Goal: Navigation & Orientation: Find specific page/section

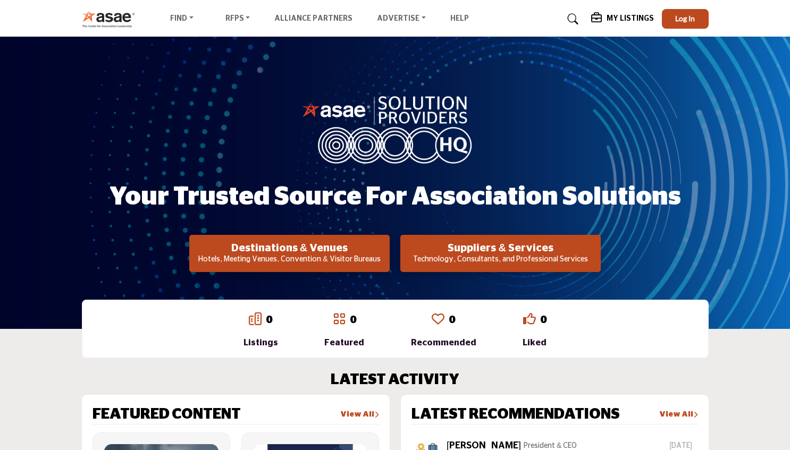
click at [751, 145] on div "Your Trusted Source for Association Solutions Destinations & Venues Hotels, Mee…" at bounding box center [395, 183] width 790 height 292
click at [449, 322] on link "0" at bounding box center [452, 320] width 6 height 11
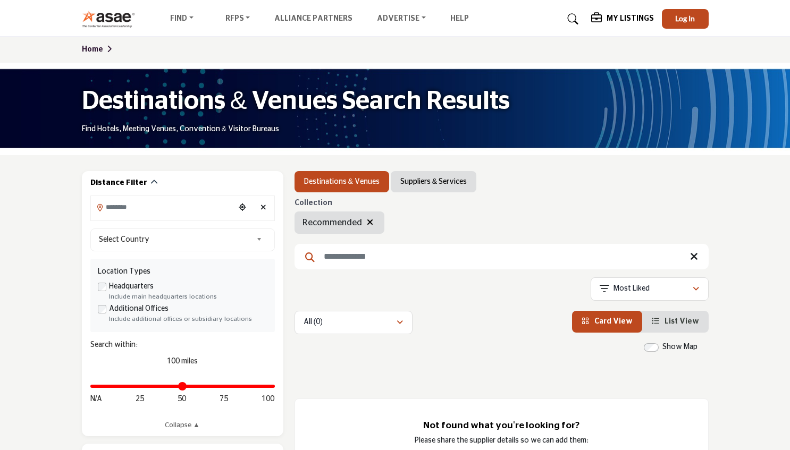
click at [113, 20] on img at bounding box center [111, 19] width 59 height 18
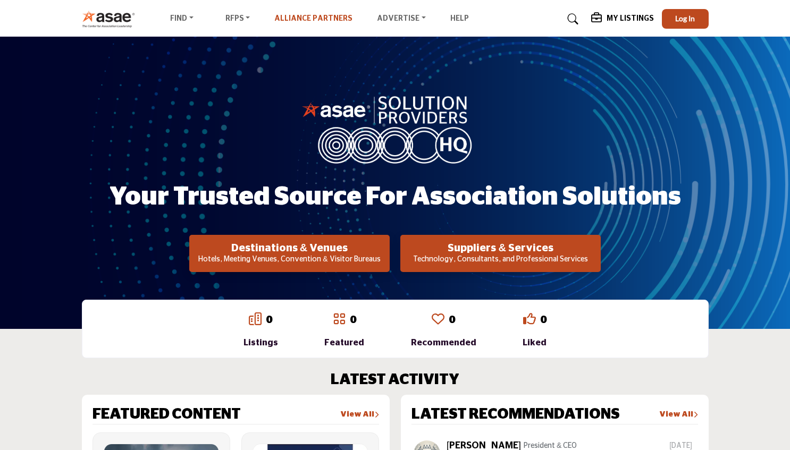
click at [305, 19] on link "Alliance Partners" at bounding box center [313, 18] width 78 height 7
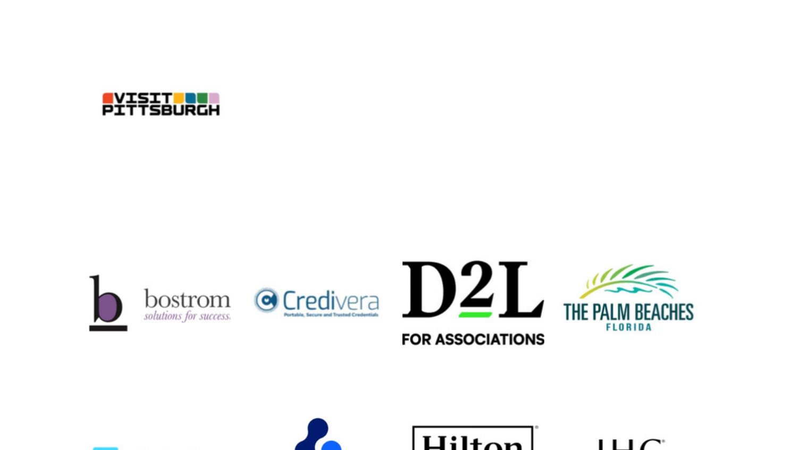
scroll to position [1319, 0]
